Goal: Task Accomplishment & Management: Manage account settings

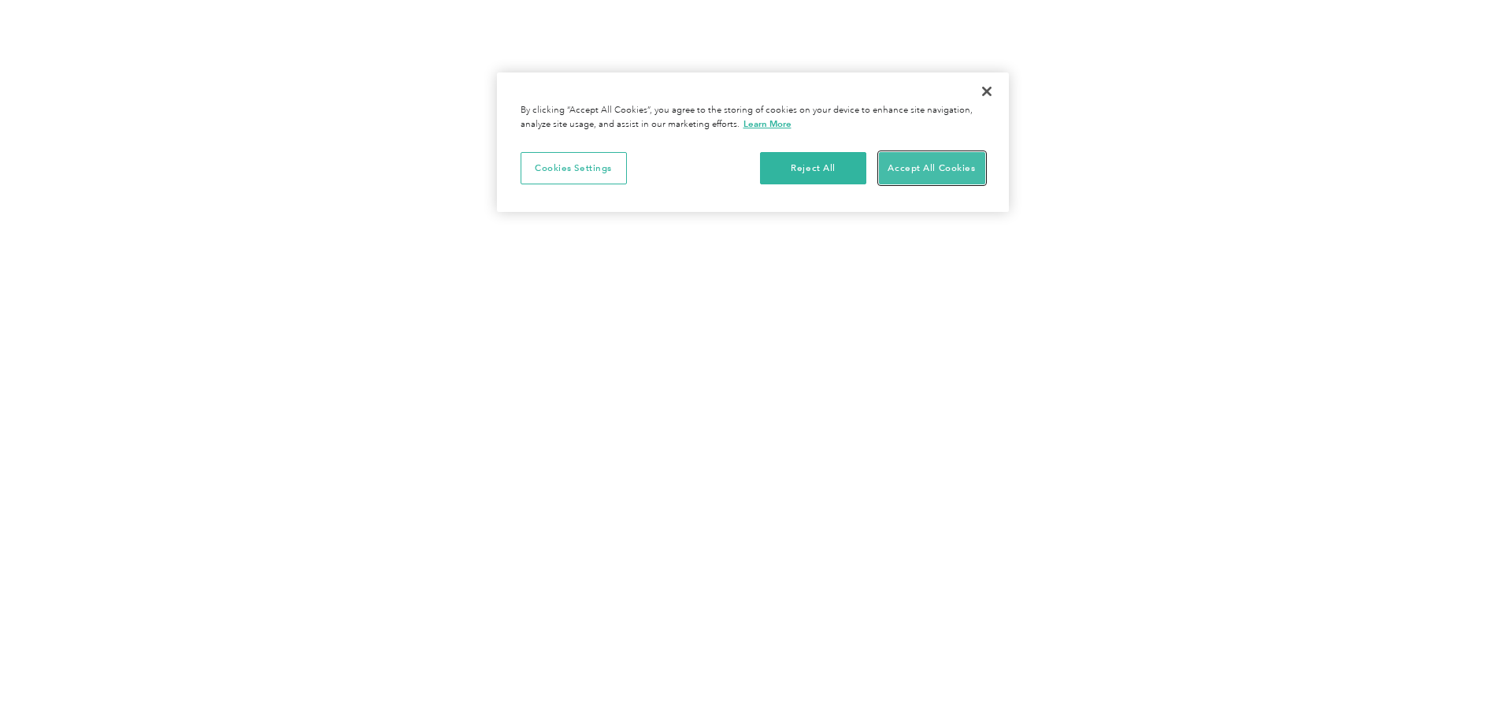
click at [920, 160] on button "Accept All Cookies" at bounding box center [932, 168] width 106 height 33
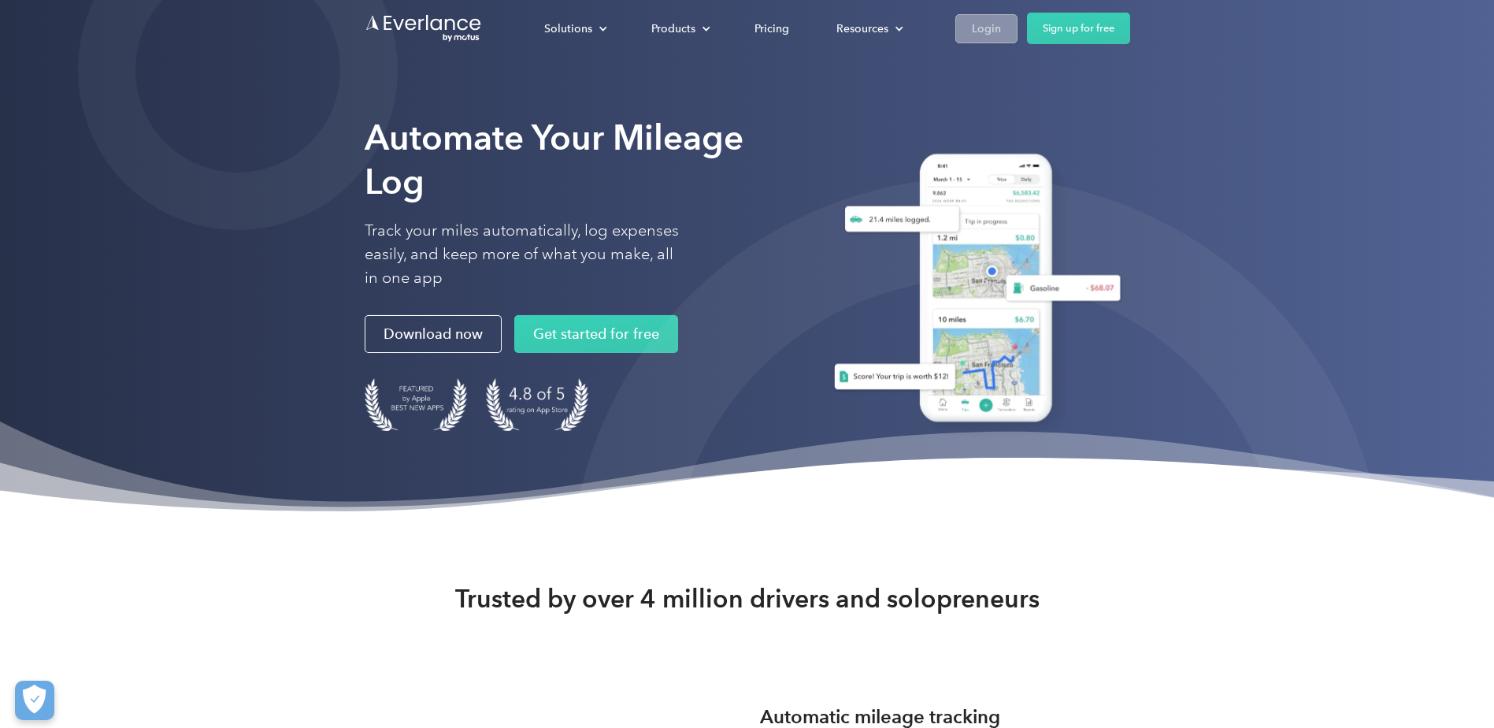
click at [988, 29] on div "Login" at bounding box center [986, 29] width 29 height 20
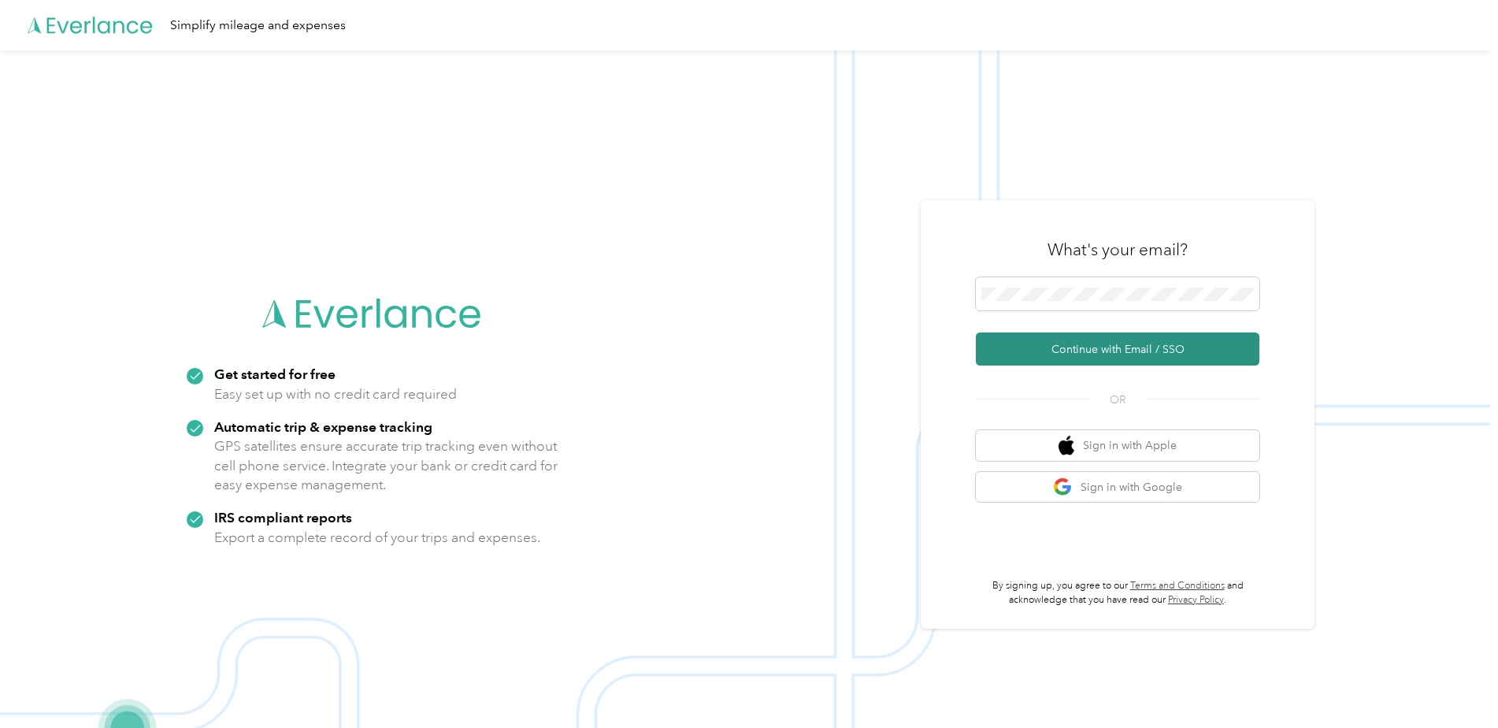
click at [1100, 356] on button "Continue with Email / SSO" at bounding box center [1118, 348] width 284 height 33
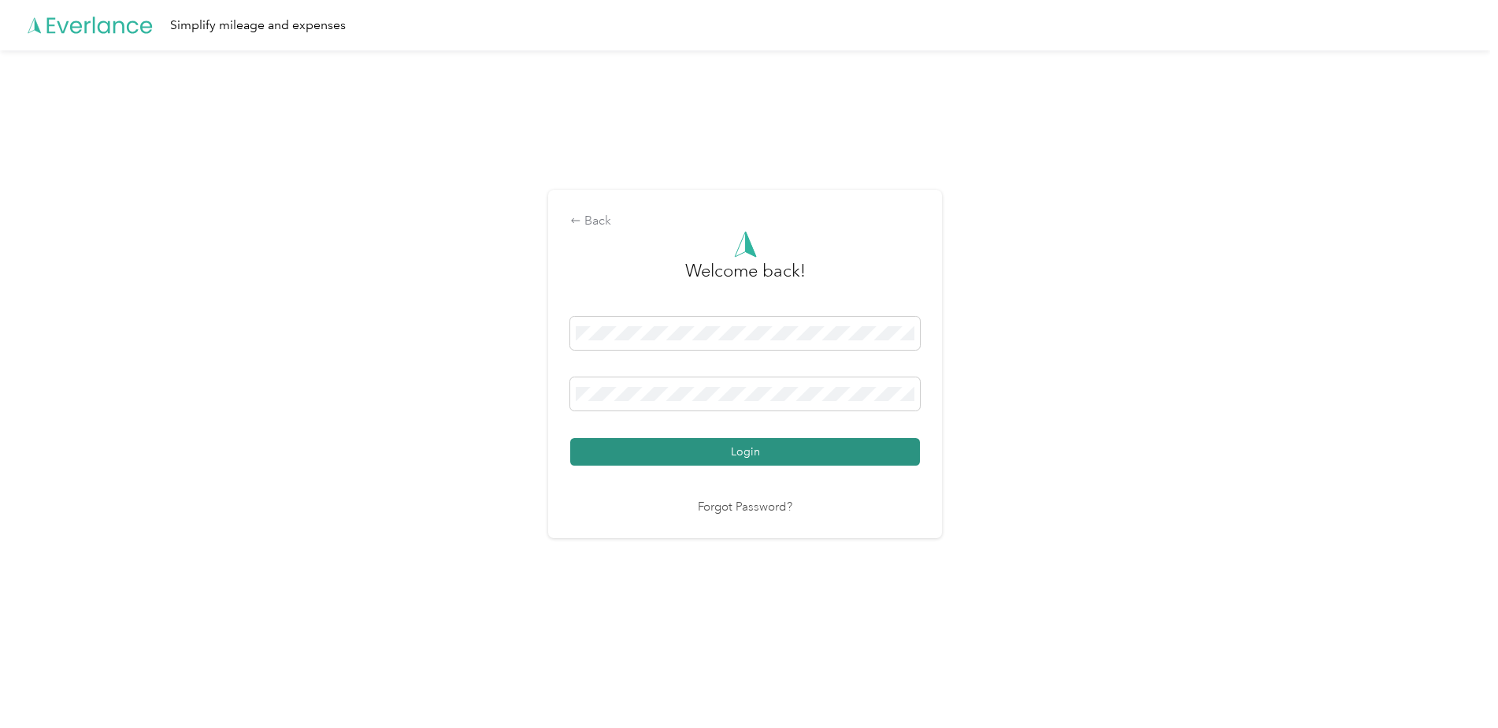
click at [819, 446] on button "Login" at bounding box center [745, 452] width 350 height 28
